Goal: Task Accomplishment & Management: Use online tool/utility

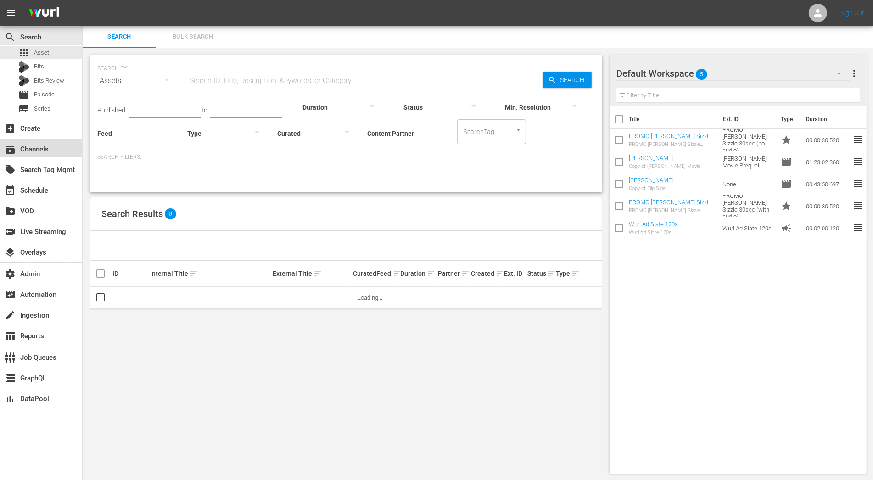
click at [42, 142] on div "subscriptions Channels" at bounding box center [41, 148] width 82 height 18
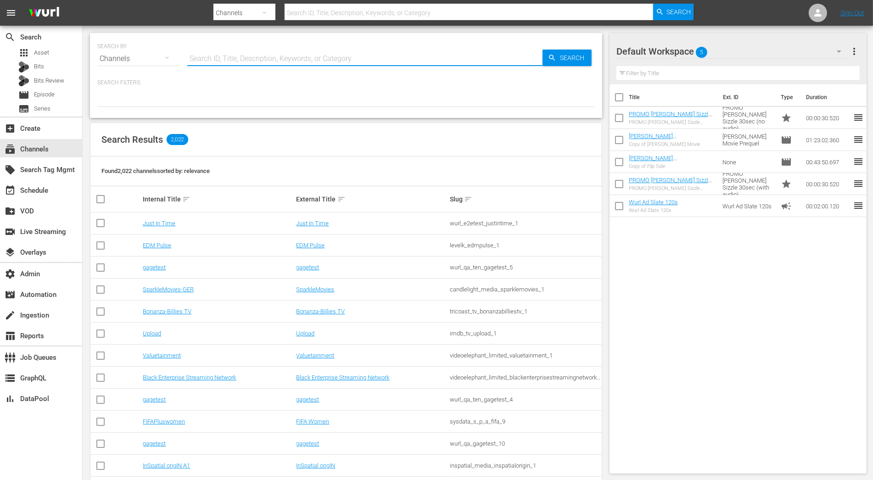
click at [227, 63] on input "text" at bounding box center [364, 59] width 355 height 22
type input "msg"
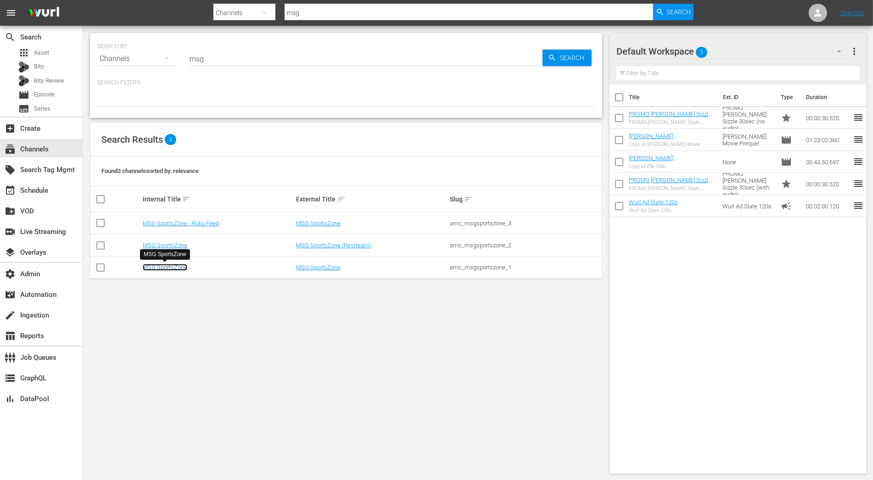
click at [174, 268] on link "MSG SportsZone" at bounding box center [165, 267] width 45 height 7
click at [180, 220] on link "MSG SportsZone - Roku Feed" at bounding box center [181, 223] width 76 height 7
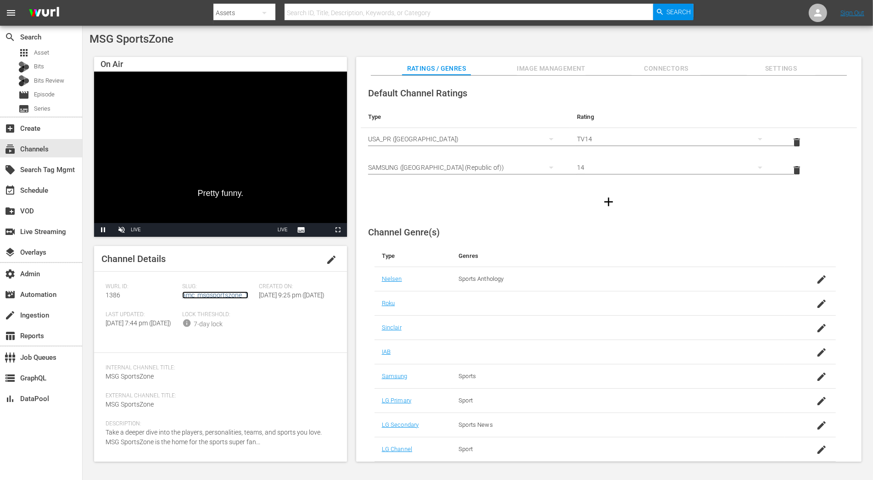
click at [229, 294] on link "amc_msgsportszone_1" at bounding box center [215, 294] width 66 height 7
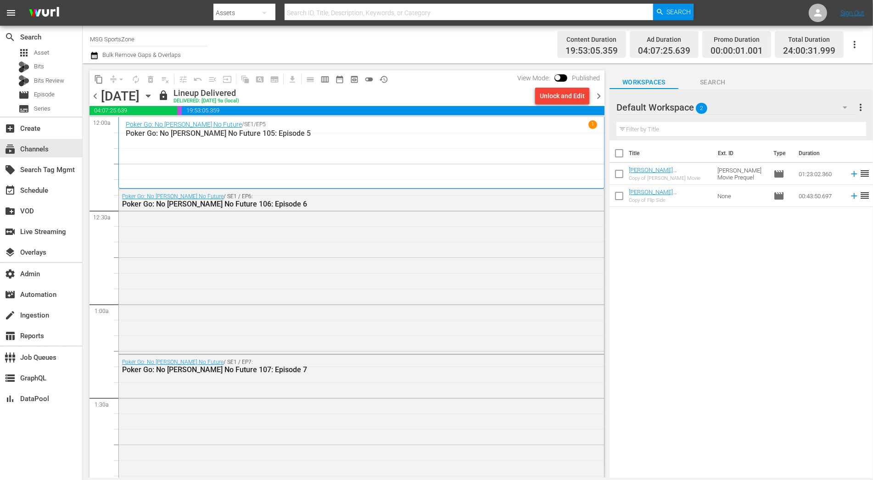
click at [153, 95] on icon "button" at bounding box center [148, 96] width 10 height 10
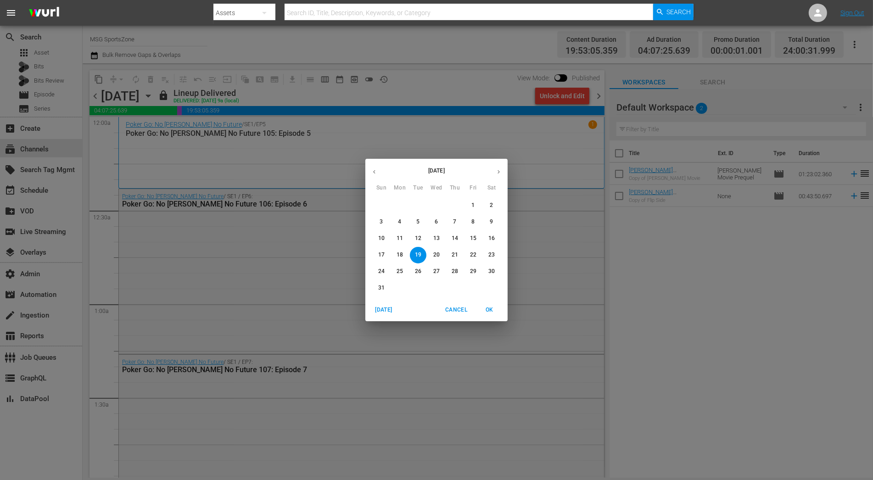
click at [497, 169] on icon "button" at bounding box center [498, 171] width 7 height 7
click at [374, 173] on icon "button" at bounding box center [374, 171] width 7 height 7
click at [388, 271] on span "24" at bounding box center [381, 272] width 17 height 8
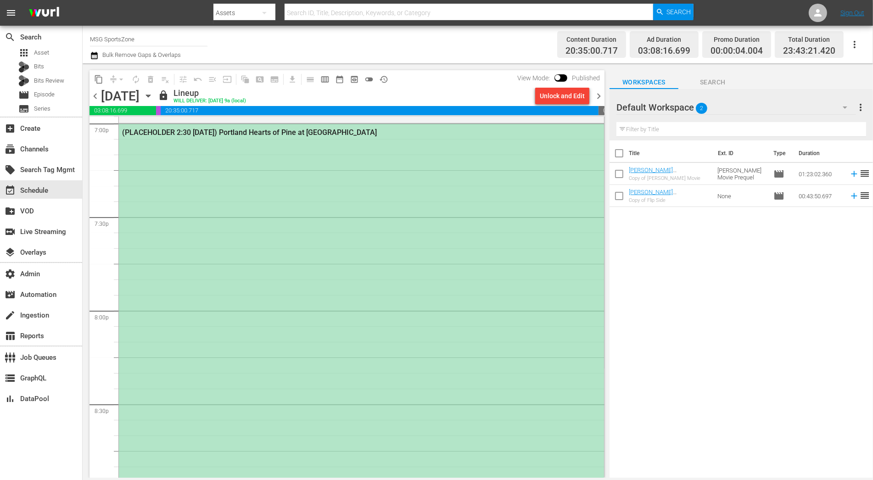
scroll to position [3557, 0]
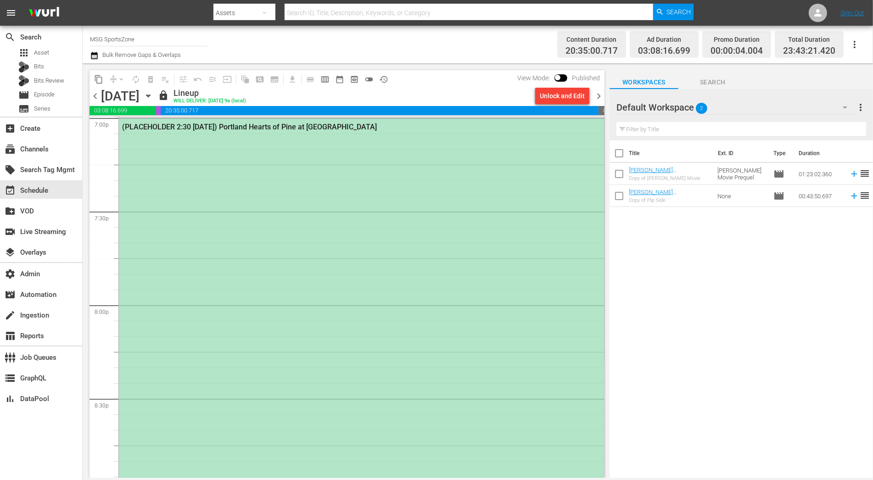
click at [481, 321] on div "(PLACEHOLDER 2:30 [DATE]) Portland Hearts of Pine at [GEOGRAPHIC_DATA]" at bounding box center [361, 350] width 485 height 465
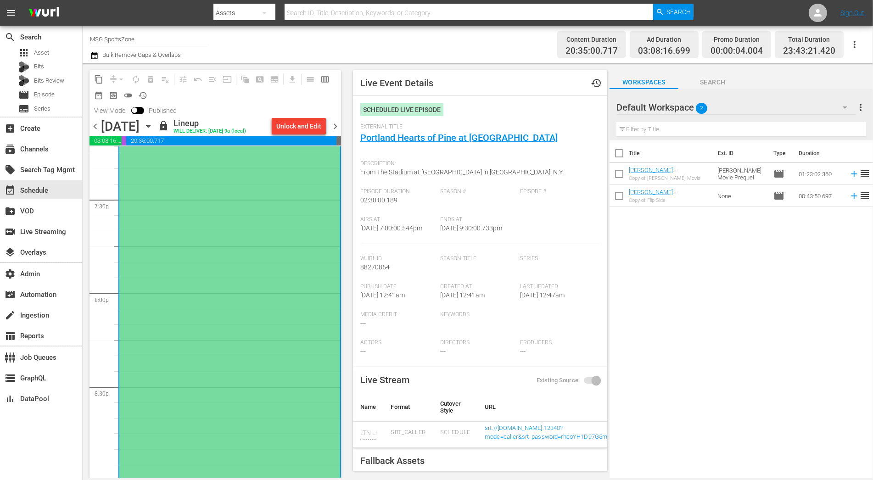
scroll to position [3543, 0]
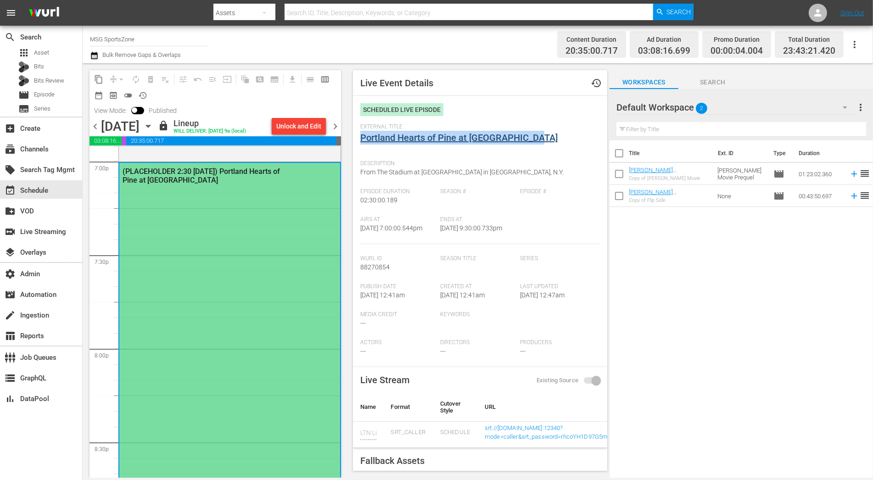
drag, startPoint x: 549, startPoint y: 141, endPoint x: 361, endPoint y: 135, distance: 188.2
click at [361, 135] on div "External Title Portland Hearts of Pine at [GEOGRAPHIC_DATA]" at bounding box center [480, 139] width 240 height 32
copy link "Portland Hearts of Pine at [GEOGRAPHIC_DATA]"
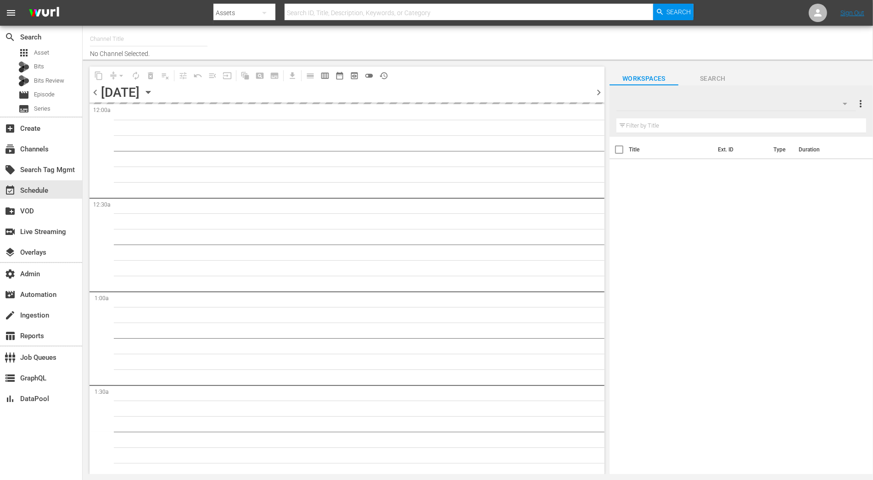
type input "MSG SportsZone (1386)"
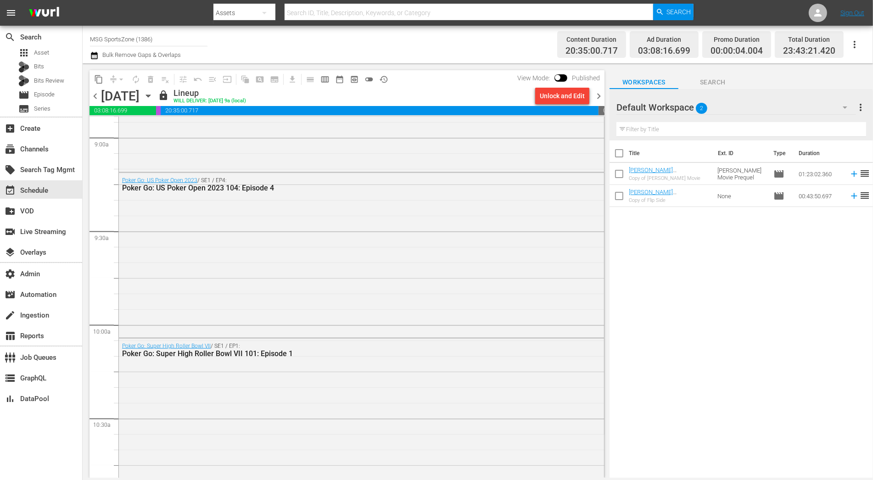
scroll to position [2106, 0]
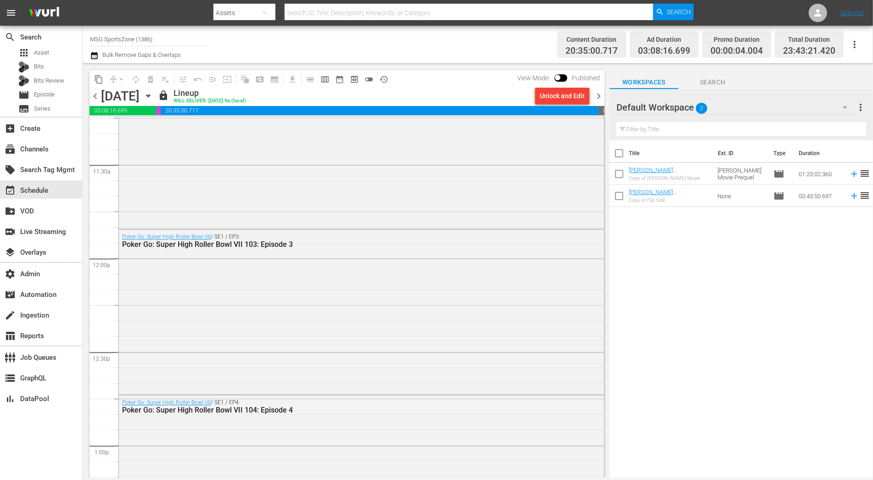
click at [598, 97] on span "chevron_right" at bounding box center [598, 95] width 11 height 11
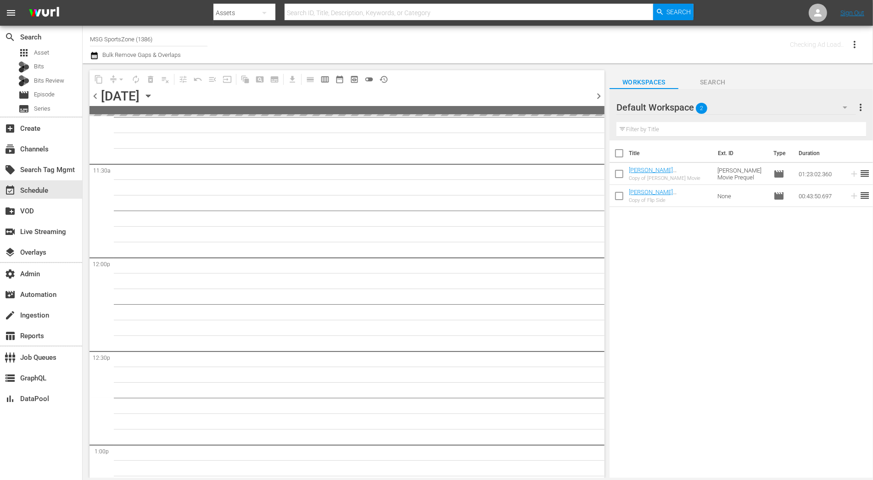
scroll to position [2231, 0]
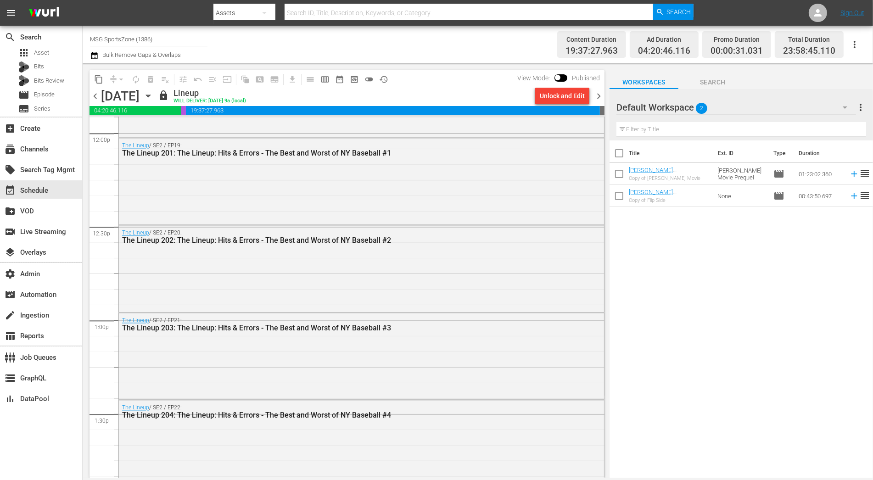
click at [598, 97] on span "chevron_right" at bounding box center [598, 95] width 11 height 11
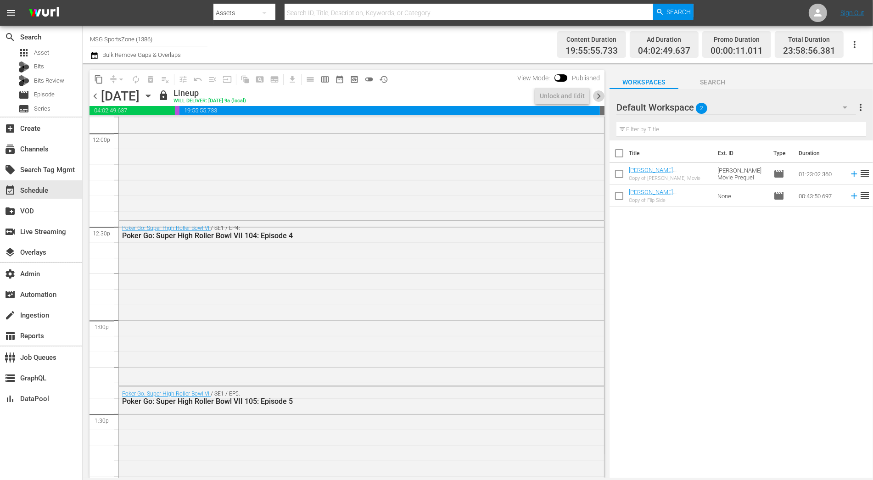
click at [598, 97] on span "chevron_right" at bounding box center [598, 95] width 11 height 11
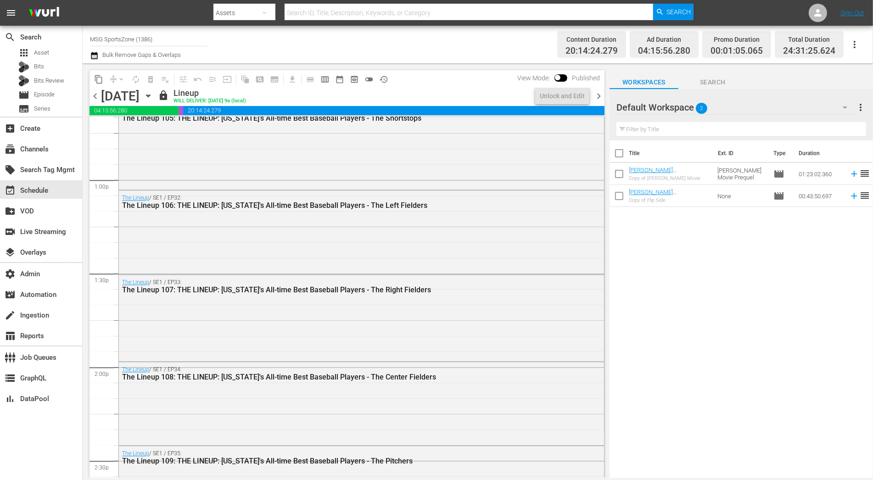
scroll to position [2247, 0]
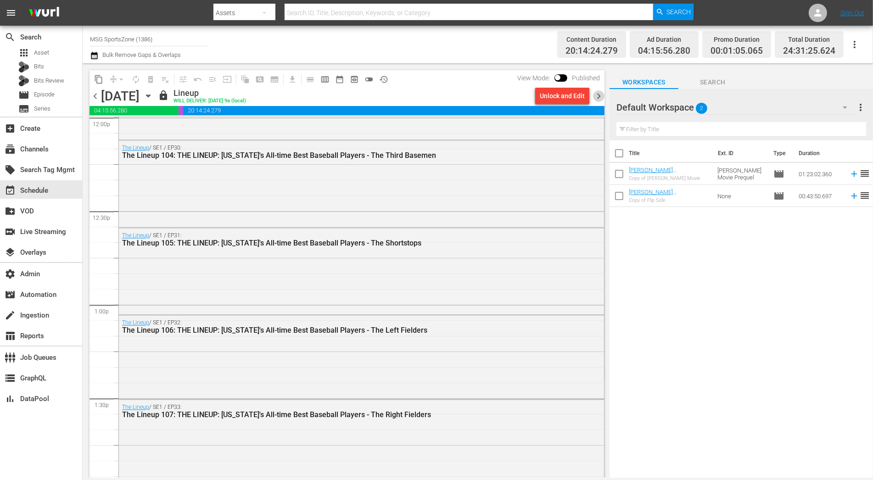
click at [598, 97] on span "chevron_right" at bounding box center [598, 95] width 11 height 11
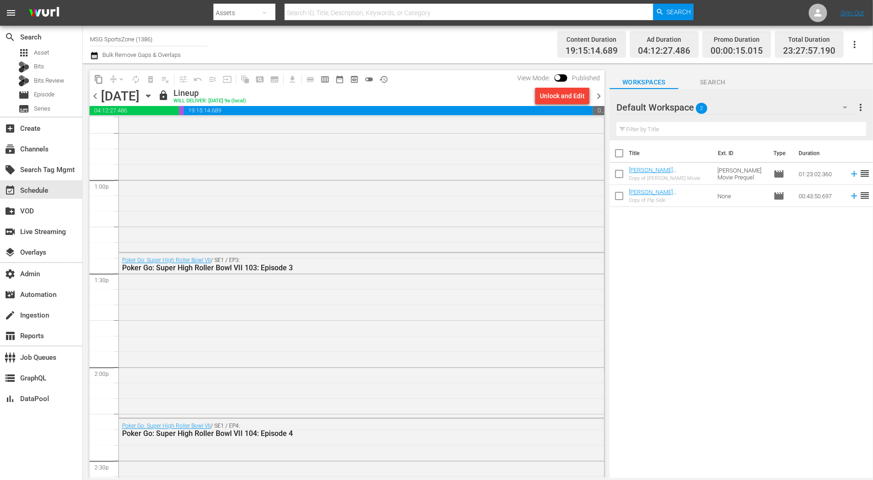
click at [598, 97] on span "chevron_right" at bounding box center [598, 95] width 11 height 11
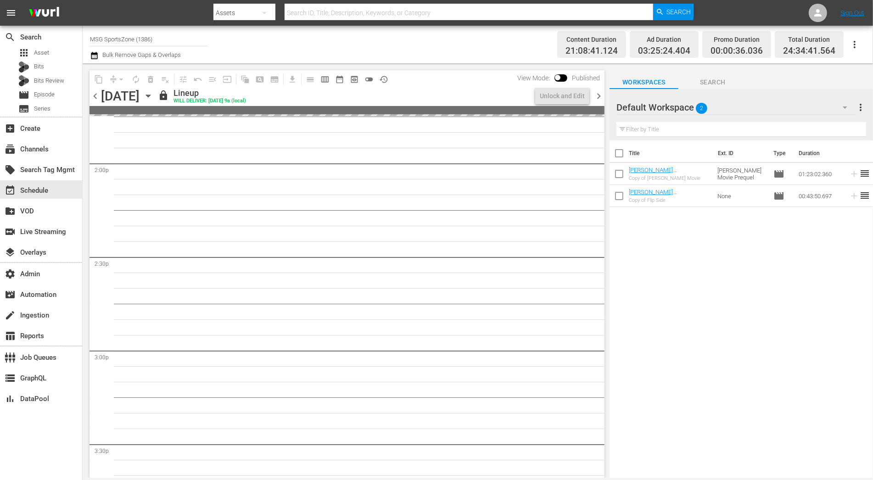
scroll to position [2403, 0]
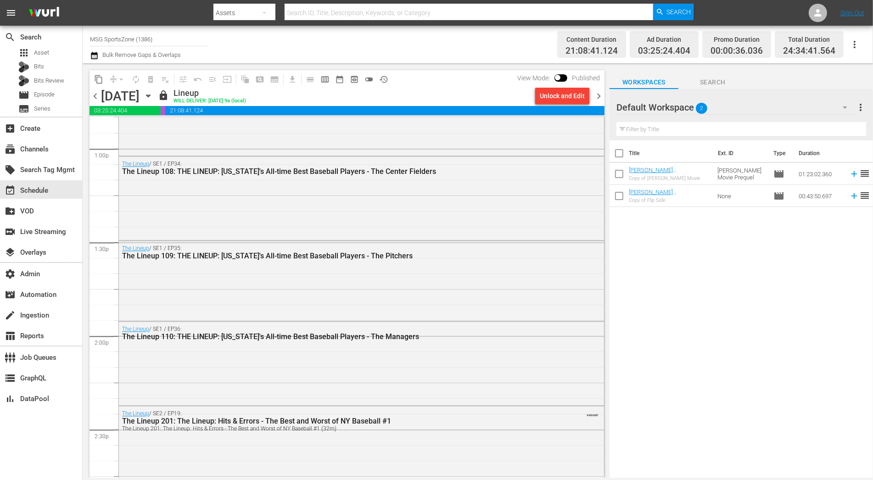
click at [598, 97] on span "chevron_right" at bounding box center [598, 95] width 11 height 11
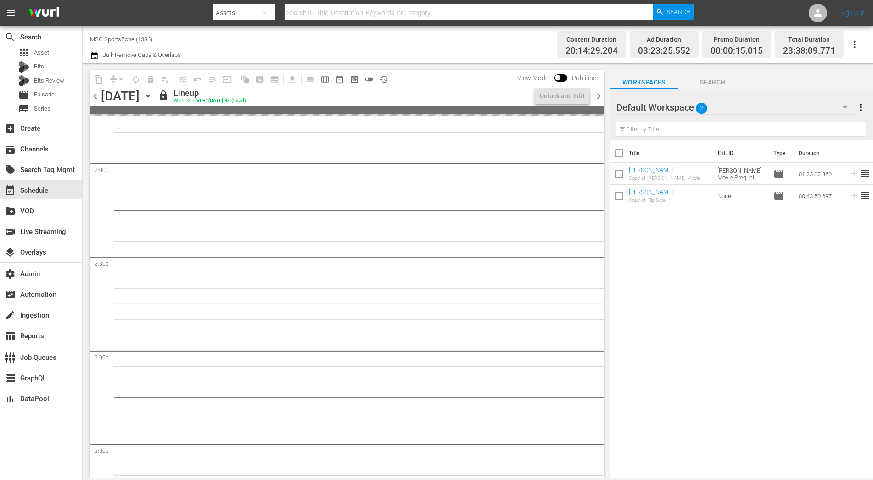
scroll to position [2418, 0]
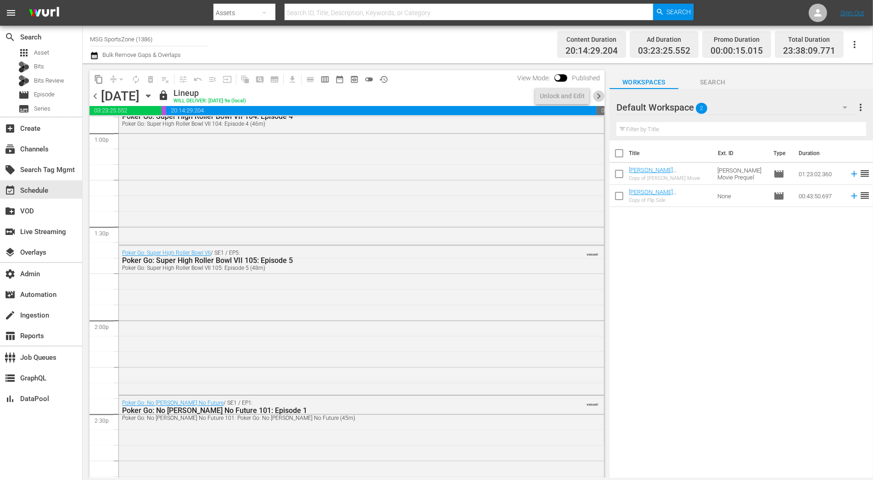
click at [598, 97] on span "chevron_right" at bounding box center [598, 95] width 11 height 11
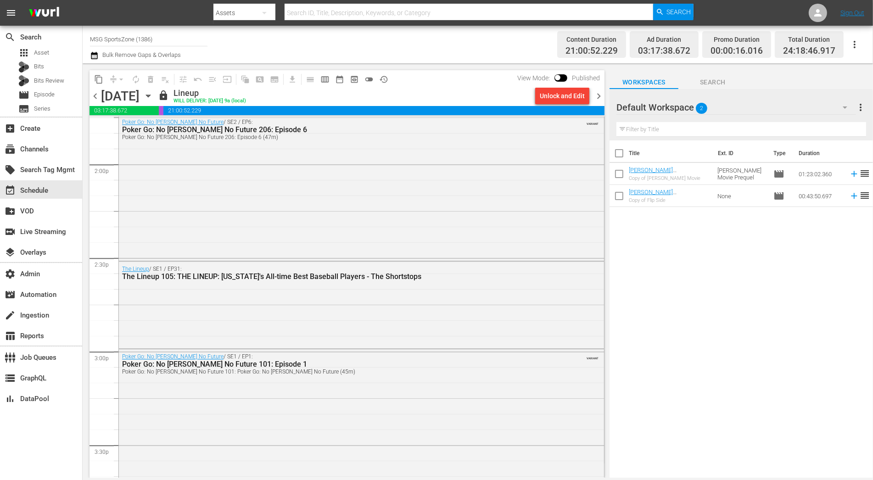
click at [598, 97] on span "chevron_right" at bounding box center [598, 95] width 11 height 11
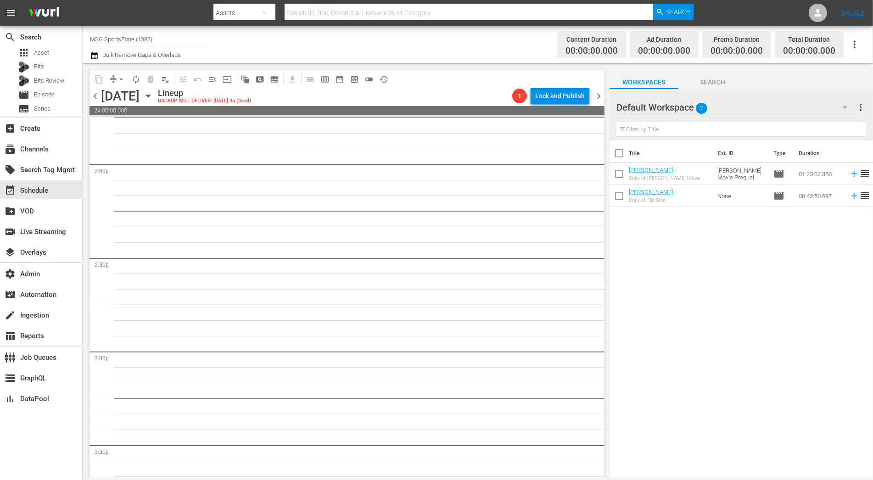
scroll to position [2559, 0]
